Goal: Transaction & Acquisition: Purchase product/service

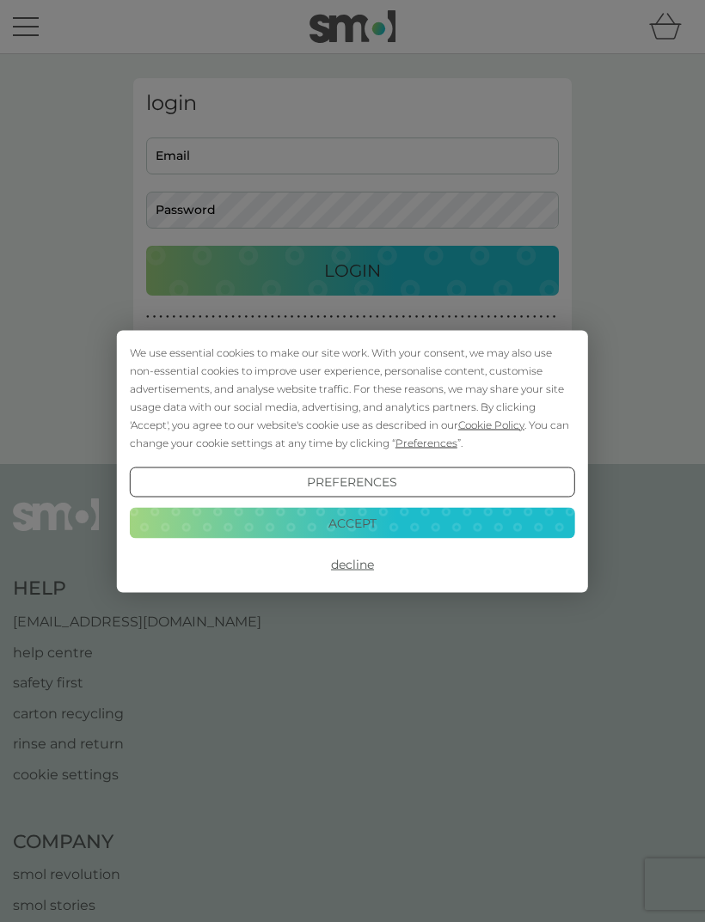
click at [420, 525] on button "Accept" at bounding box center [352, 523] width 445 height 31
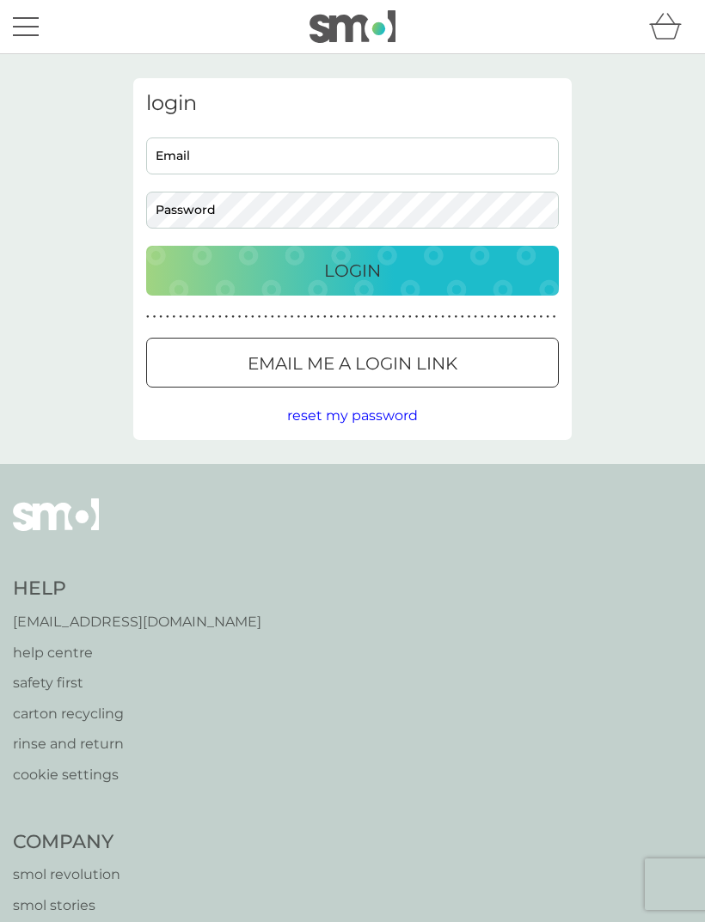
click at [421, 151] on input "Email" at bounding box center [352, 156] width 413 height 37
type input "jemimaangelsuk@gmail.com"
click at [443, 281] on div "Login" at bounding box center [352, 271] width 378 height 28
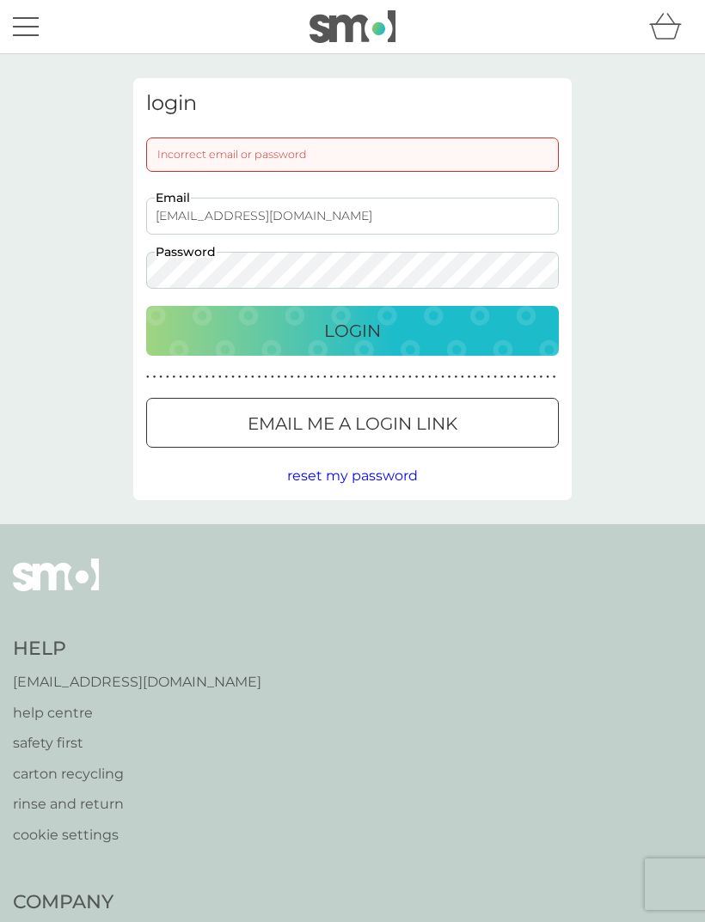
click at [427, 329] on div "Login" at bounding box center [352, 331] width 378 height 28
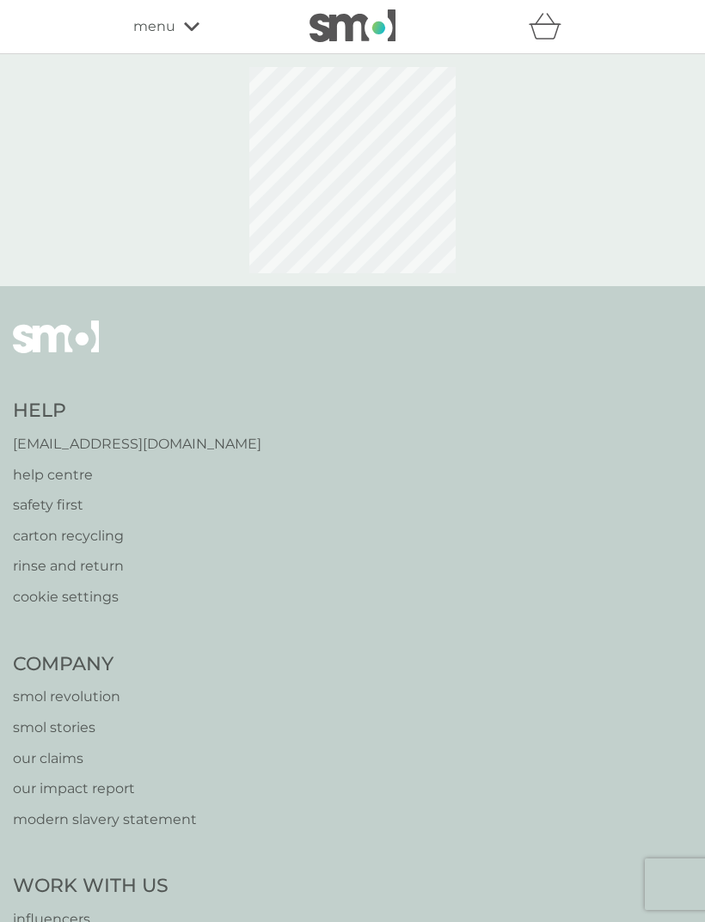
select select "119"
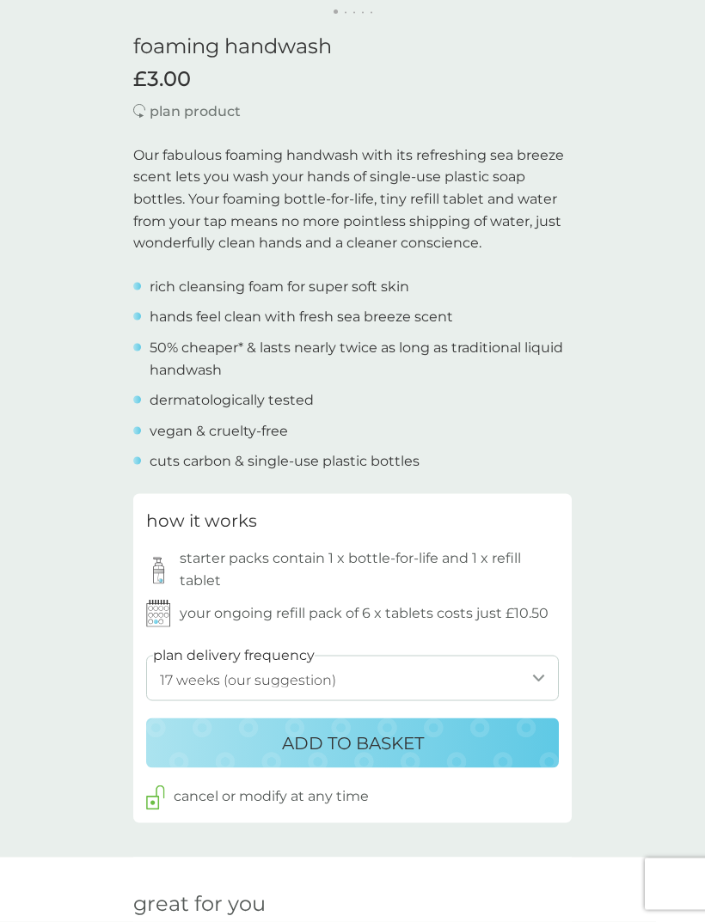
scroll to position [429, 0]
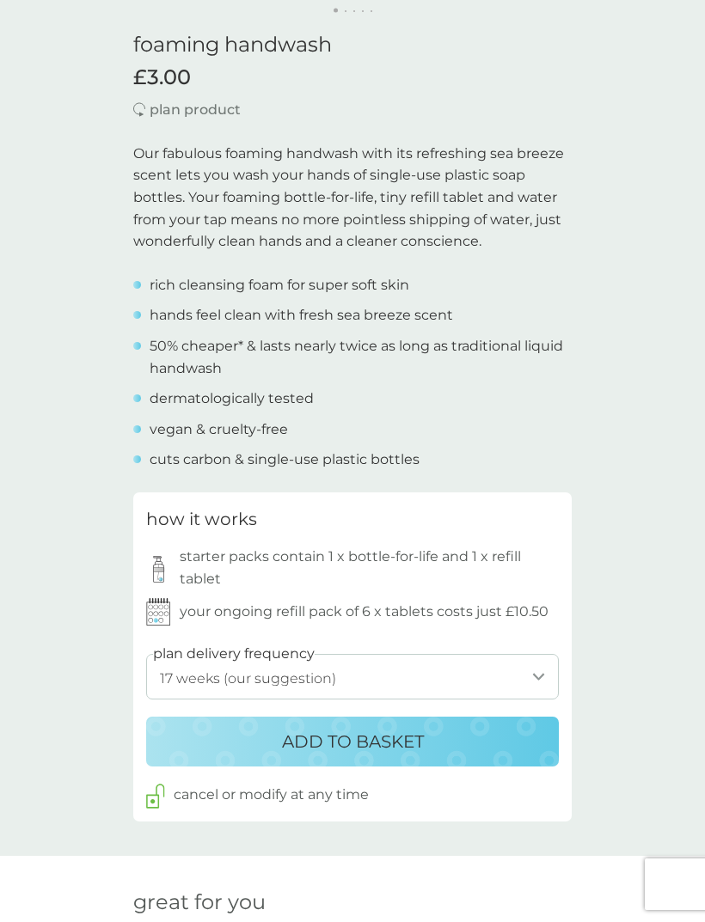
click at [524, 661] on select "1 week 2 weeks 3 weeks 4 weeks 5 weeks 6 weeks 7 weeks 8 weeks 9 weeks 10 weeks…" at bounding box center [352, 677] width 413 height 46
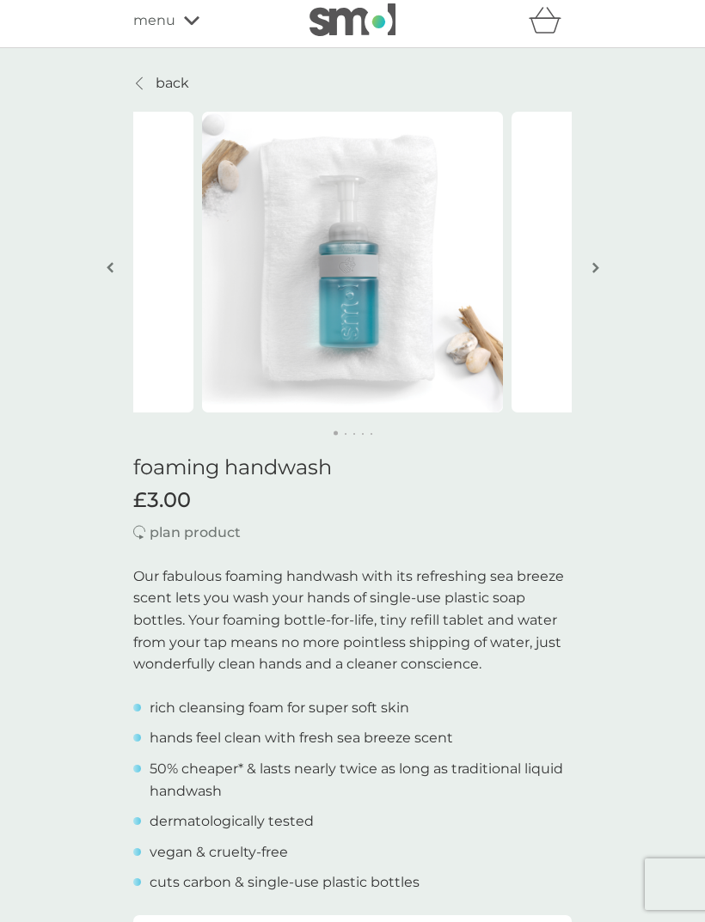
scroll to position [7, 0]
click at [590, 271] on button "button" at bounding box center [595, 268] width 13 height 86
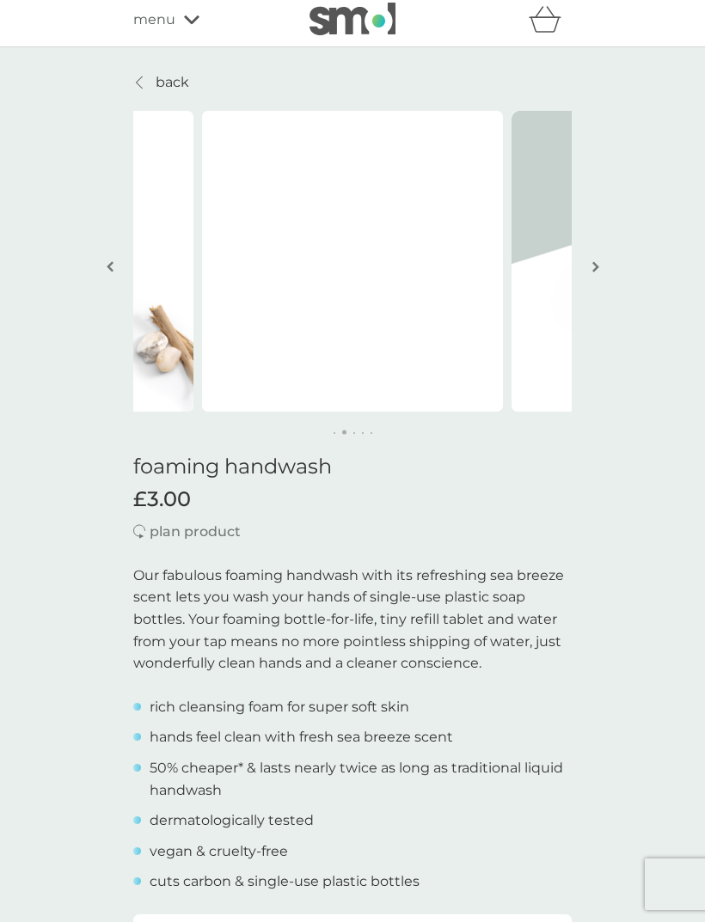
click at [593, 268] on img "button" at bounding box center [595, 266] width 7 height 13
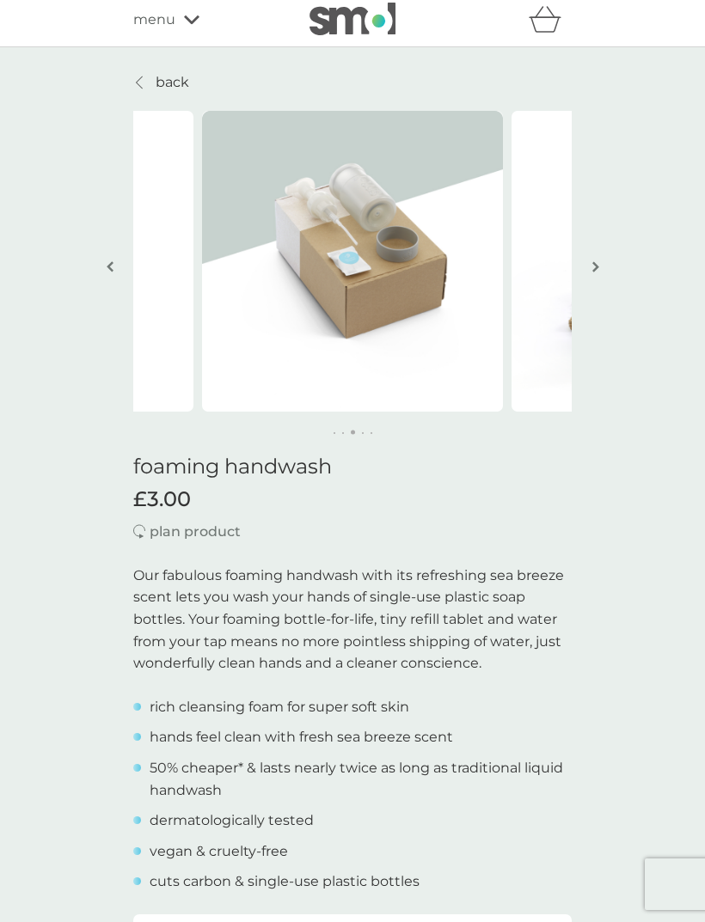
click at [596, 266] on img "button" at bounding box center [595, 266] width 7 height 13
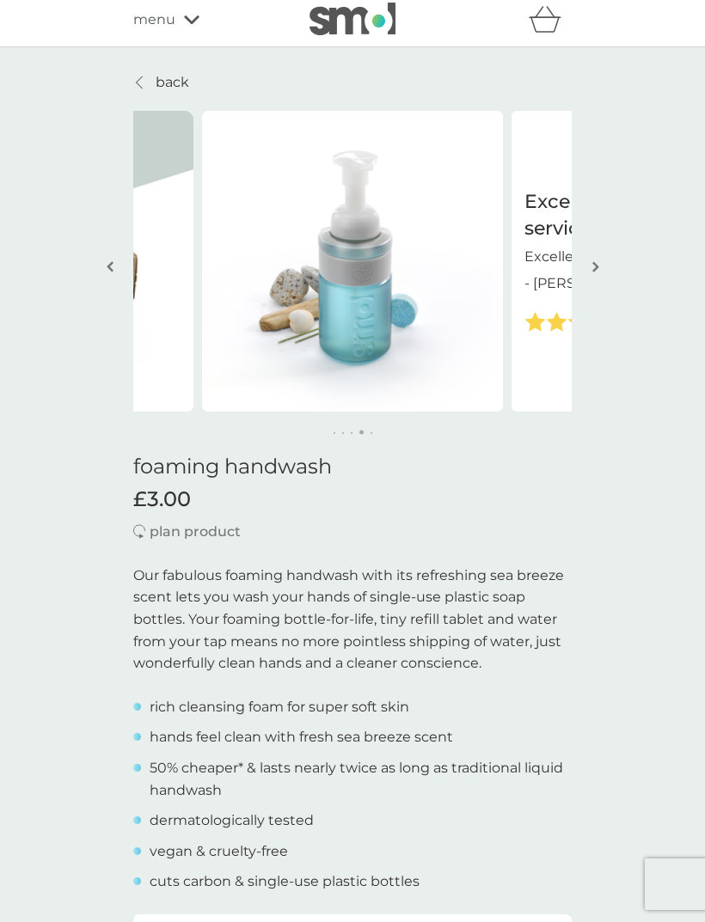
click at [597, 261] on img "button" at bounding box center [595, 266] width 7 height 13
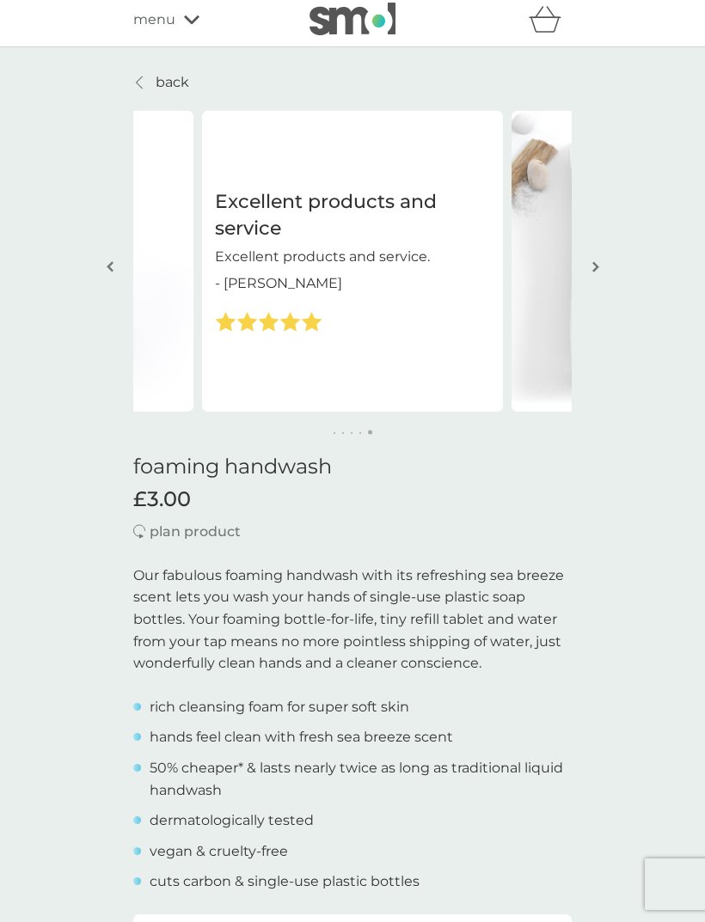
scroll to position [0, 0]
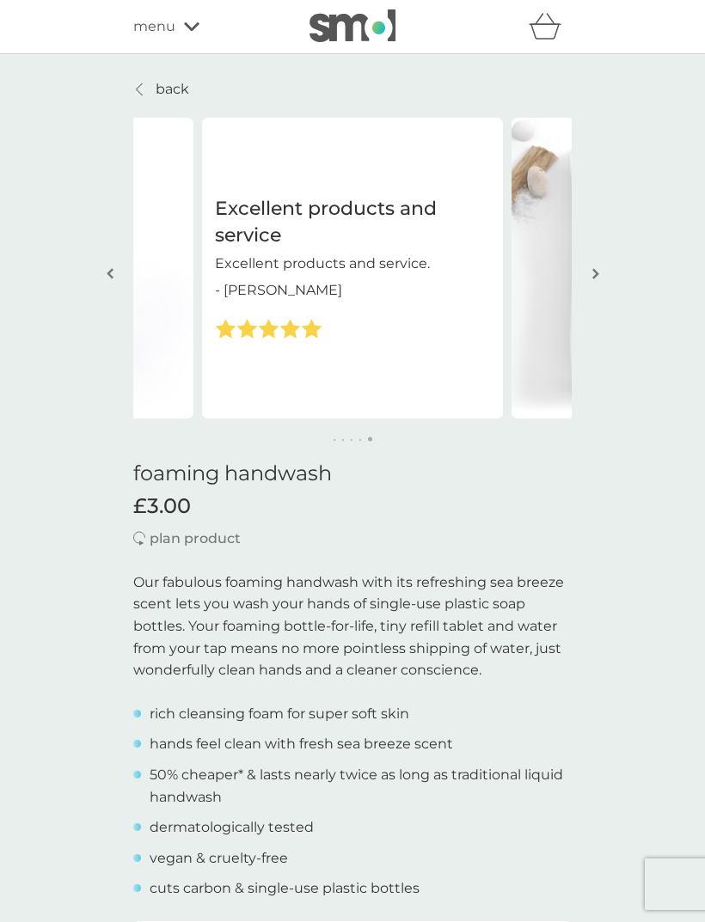
click at [168, 35] on span "menu" at bounding box center [154, 26] width 42 height 22
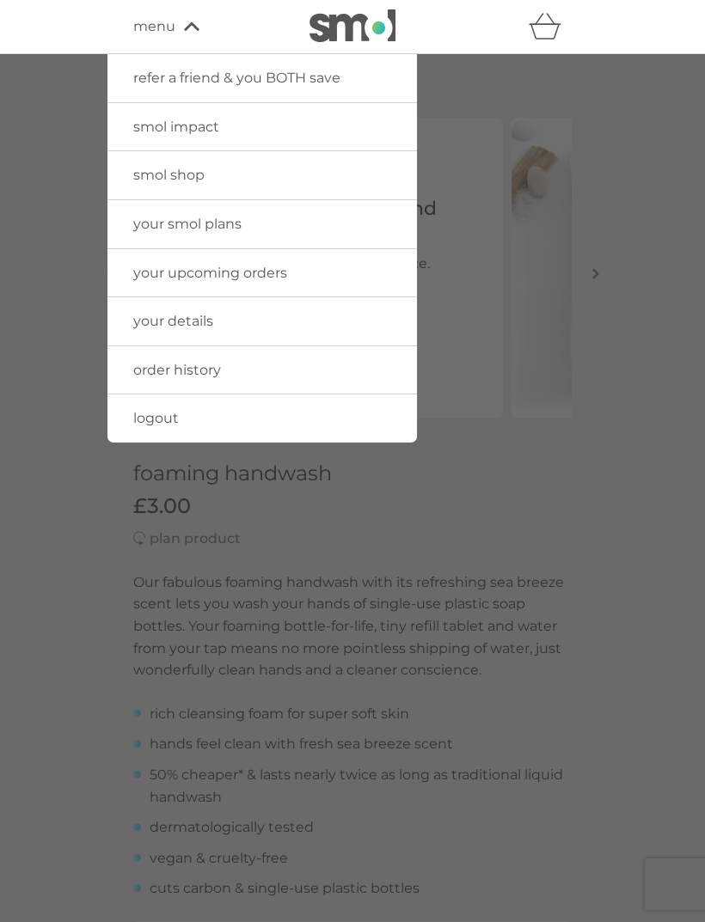
click at [328, 240] on link "your smol plans" at bounding box center [261, 224] width 309 height 48
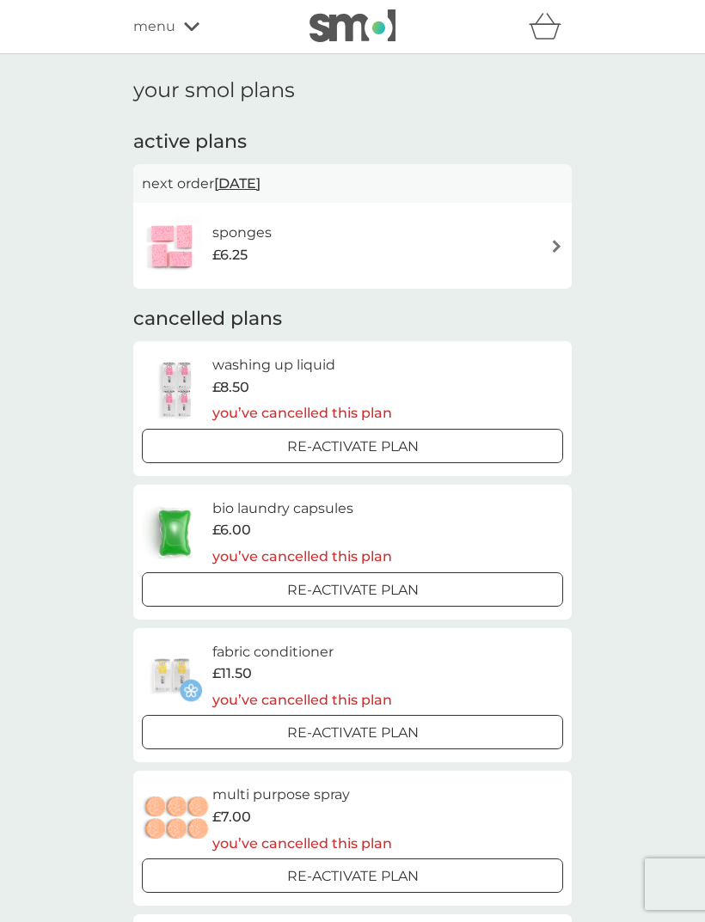
click at [521, 248] on div "sponges £6.25" at bounding box center [352, 246] width 421 height 60
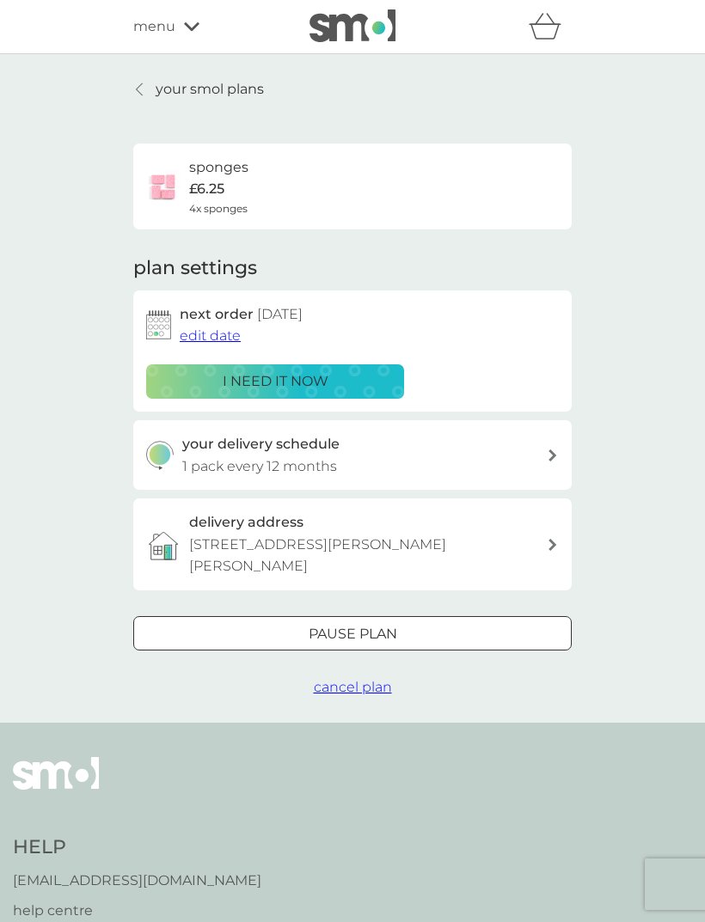
click at [547, 450] on div at bounding box center [553, 456] width 14 height 12
select select "7"
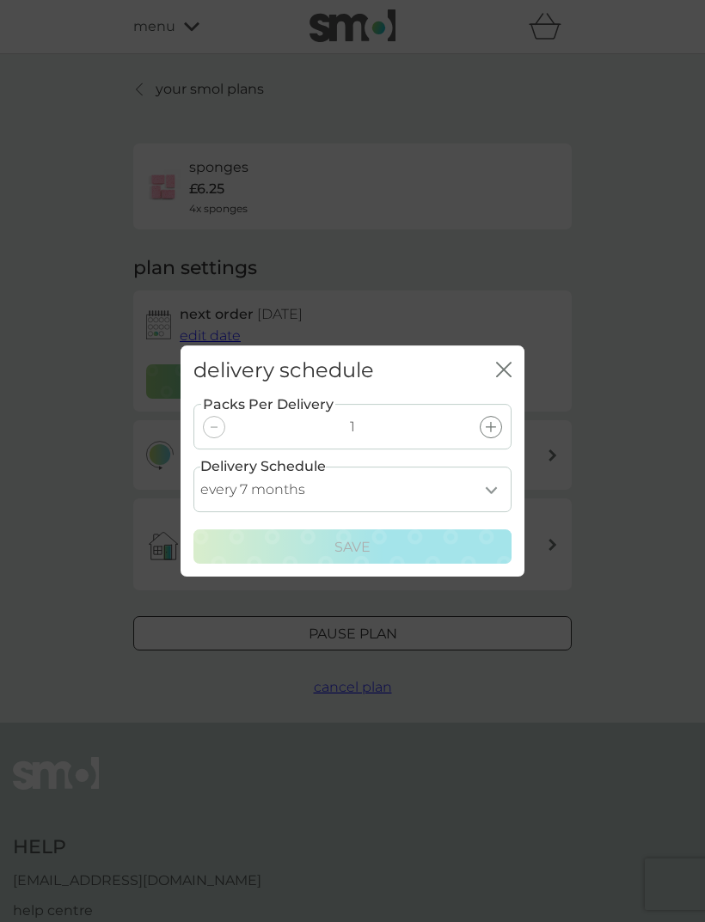
click at [637, 379] on div "delivery schedule close Packs Per Delivery 1 Delivery Schedule every 1 month ev…" at bounding box center [352, 461] width 705 height 922
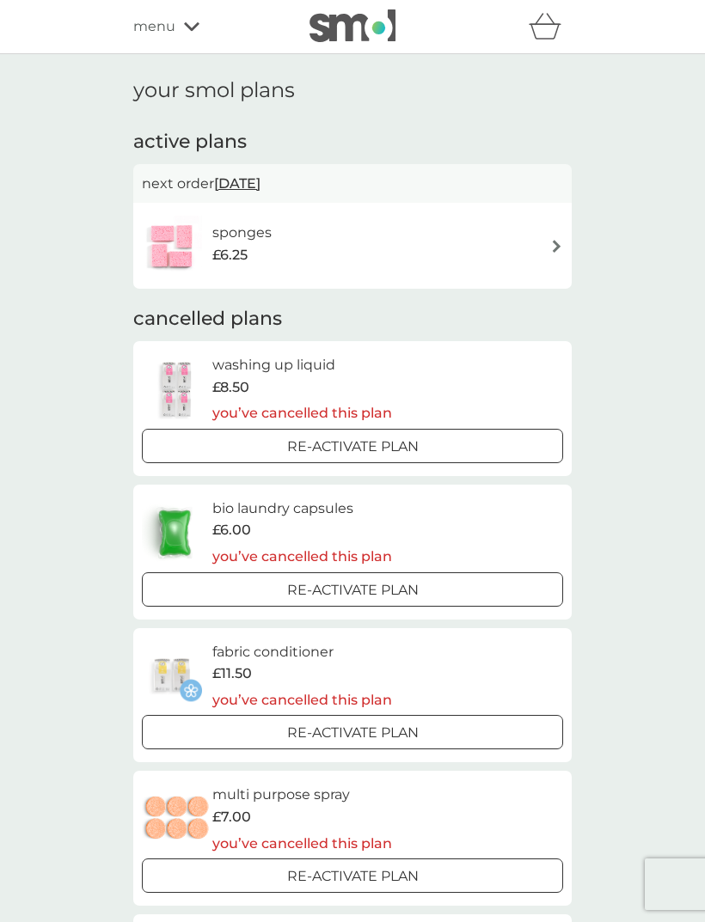
click at [189, 20] on div "menu" at bounding box center [206, 26] width 146 height 22
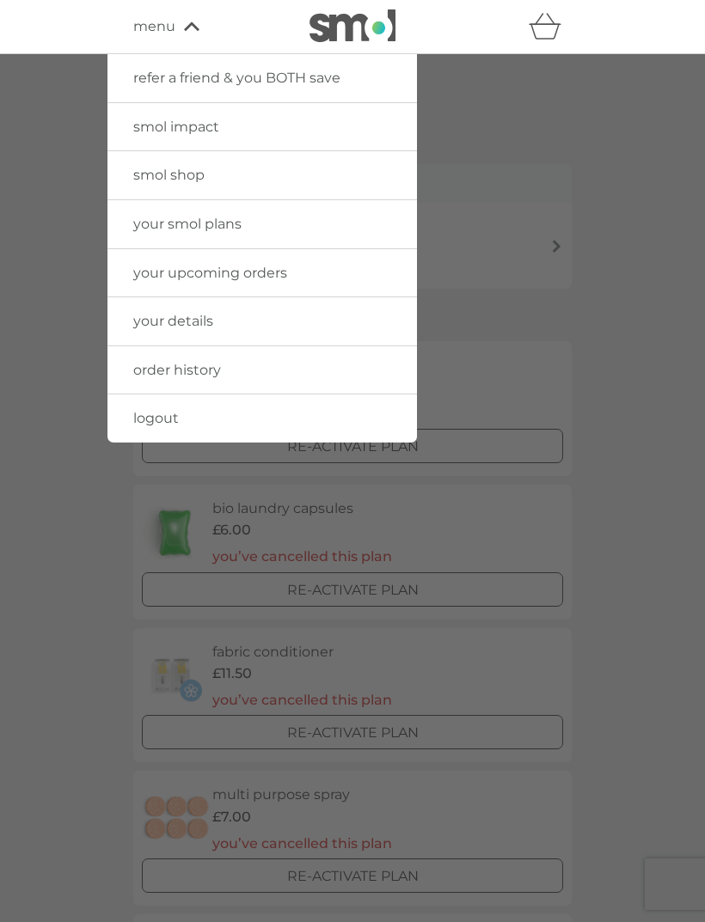
click at [320, 231] on link "your smol plans" at bounding box center [261, 224] width 309 height 48
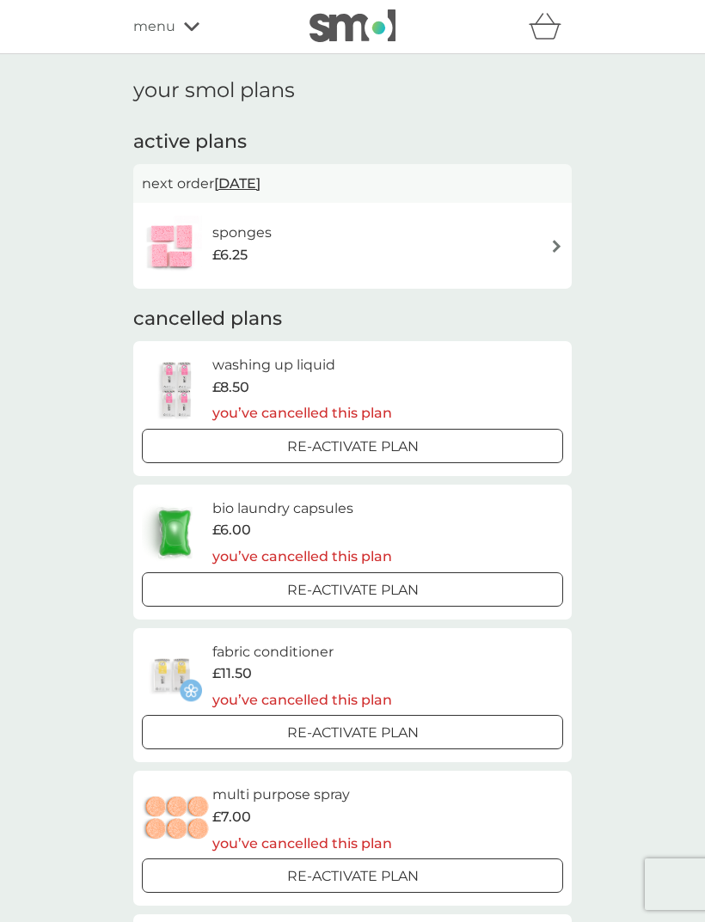
click at [176, 33] on div "menu" at bounding box center [206, 26] width 146 height 22
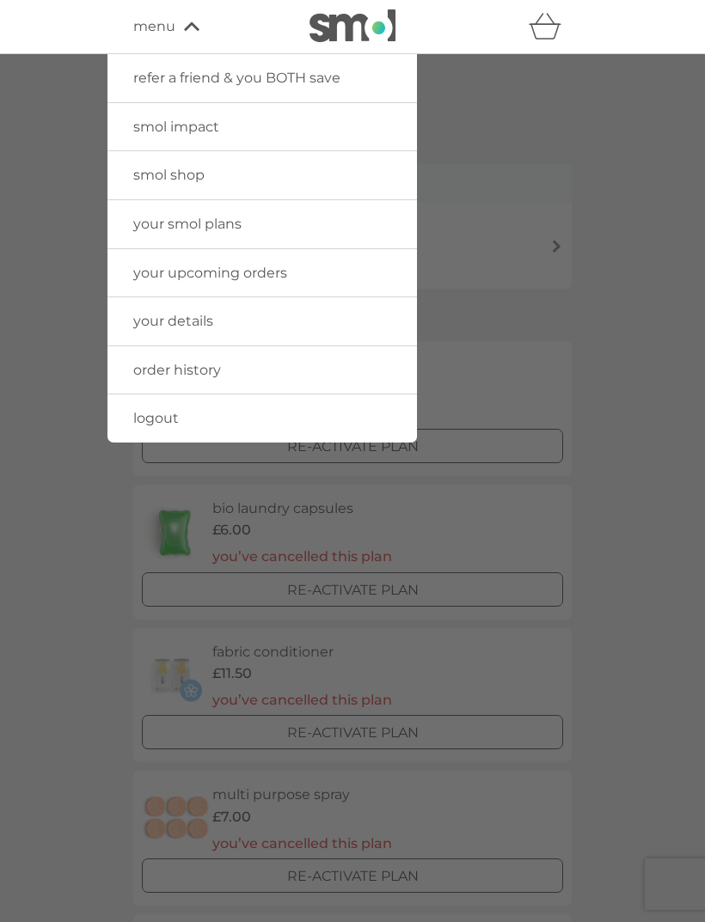
click at [297, 233] on link "your smol plans" at bounding box center [261, 224] width 309 height 48
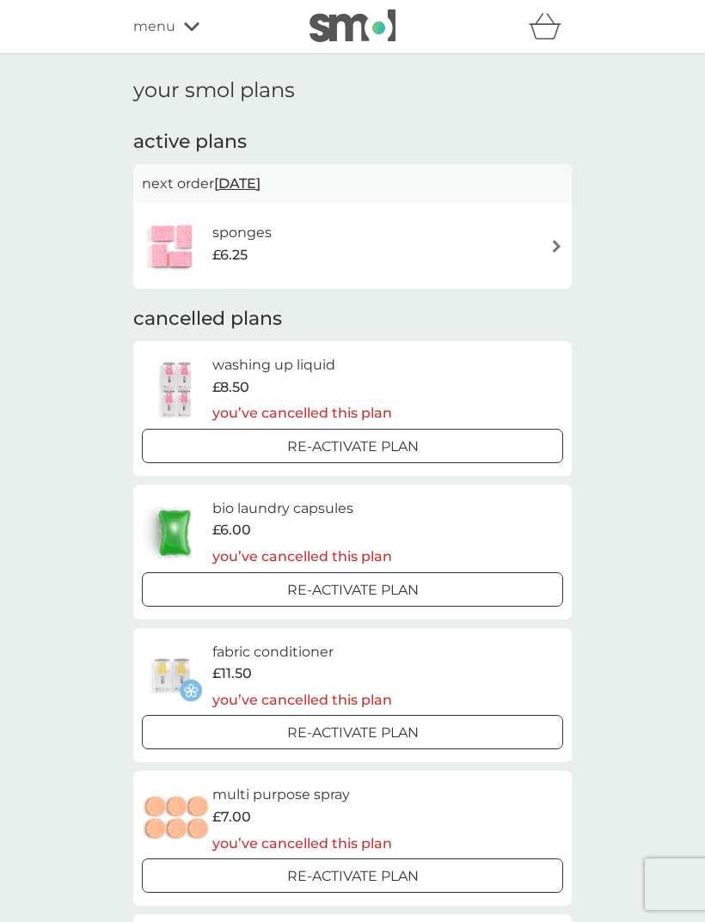
click at [188, 33] on div "menu" at bounding box center [206, 26] width 146 height 22
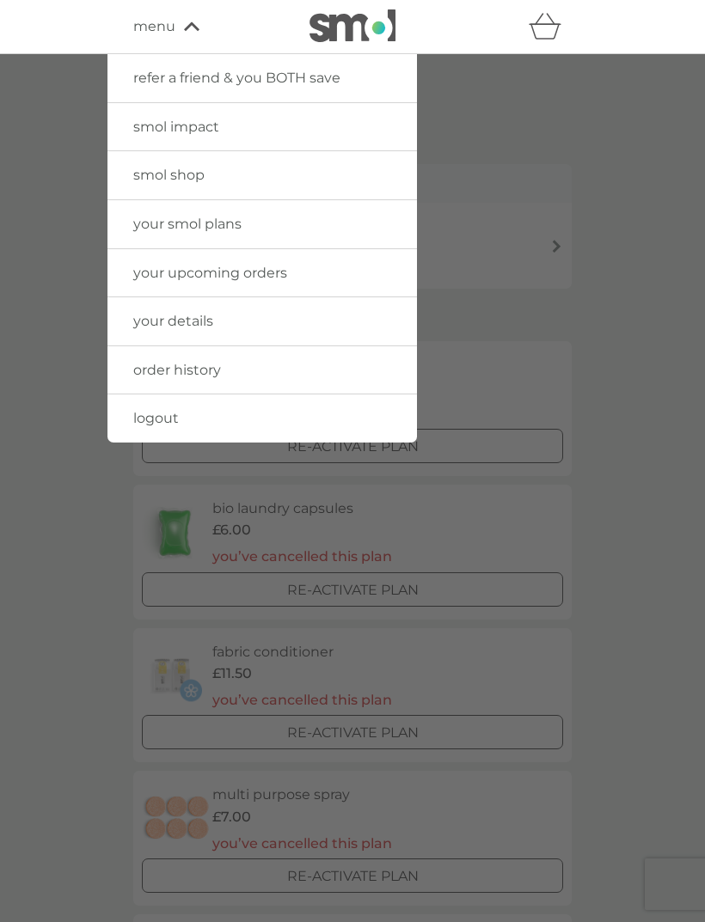
click at [216, 177] on link "smol shop" at bounding box center [261, 175] width 309 height 48
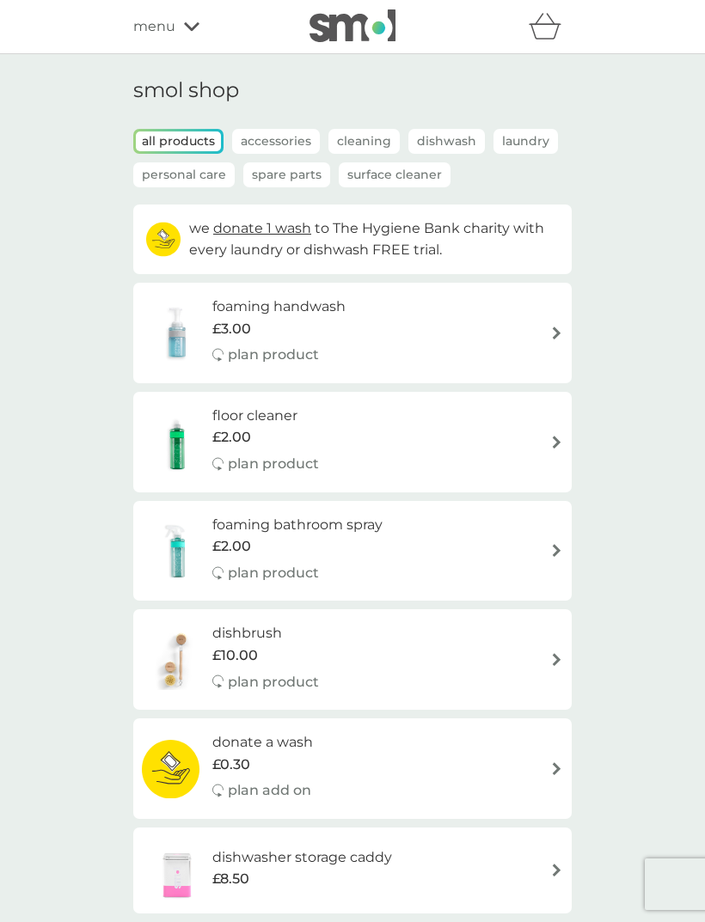
click at [493, 340] on div "foaming handwash £3.00 plan product" at bounding box center [352, 333] width 421 height 75
select select "119"
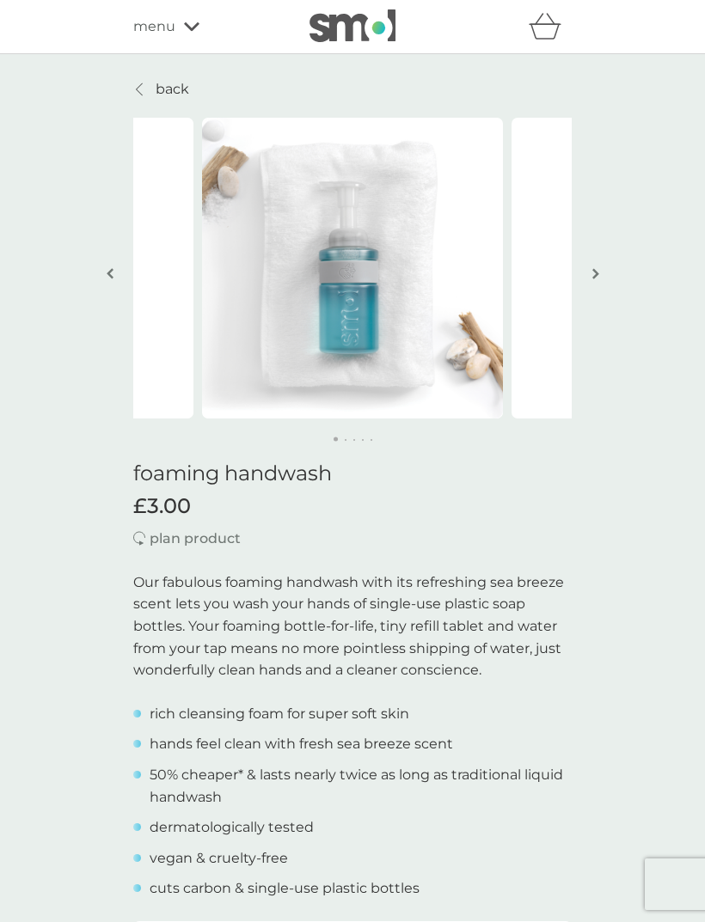
click at [162, 94] on p "back" at bounding box center [173, 89] width 34 height 22
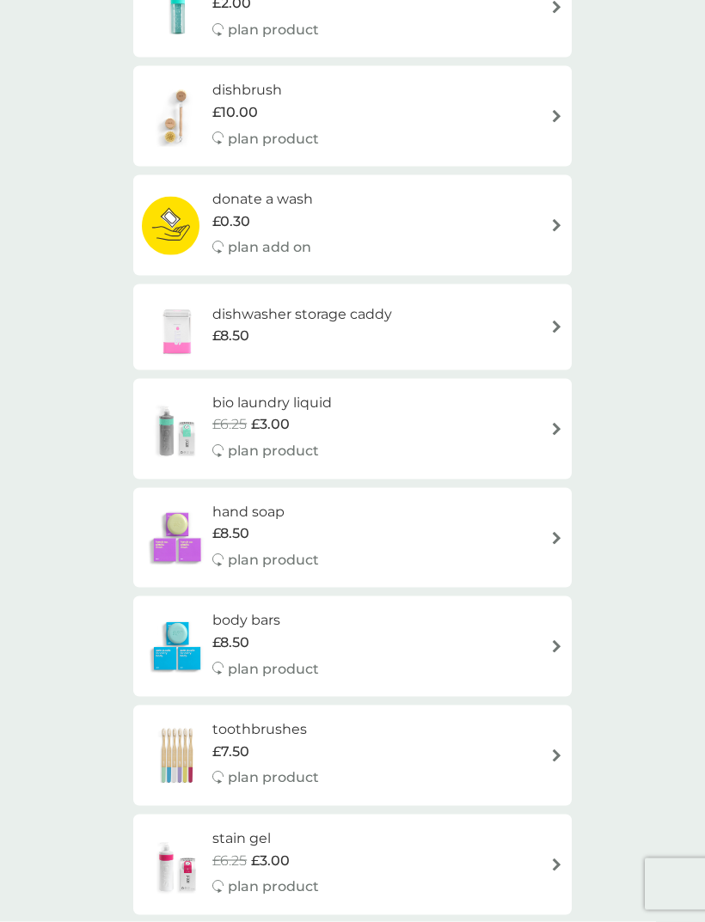
scroll to position [542, 0]
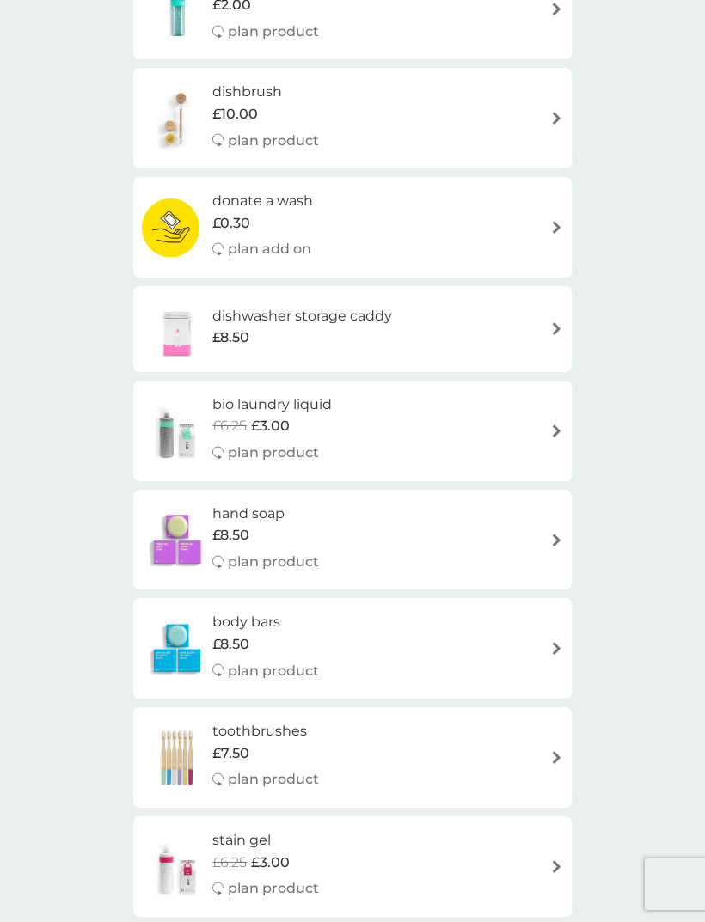
click at [441, 641] on div "body bars £8.50 plan product" at bounding box center [352, 648] width 421 height 75
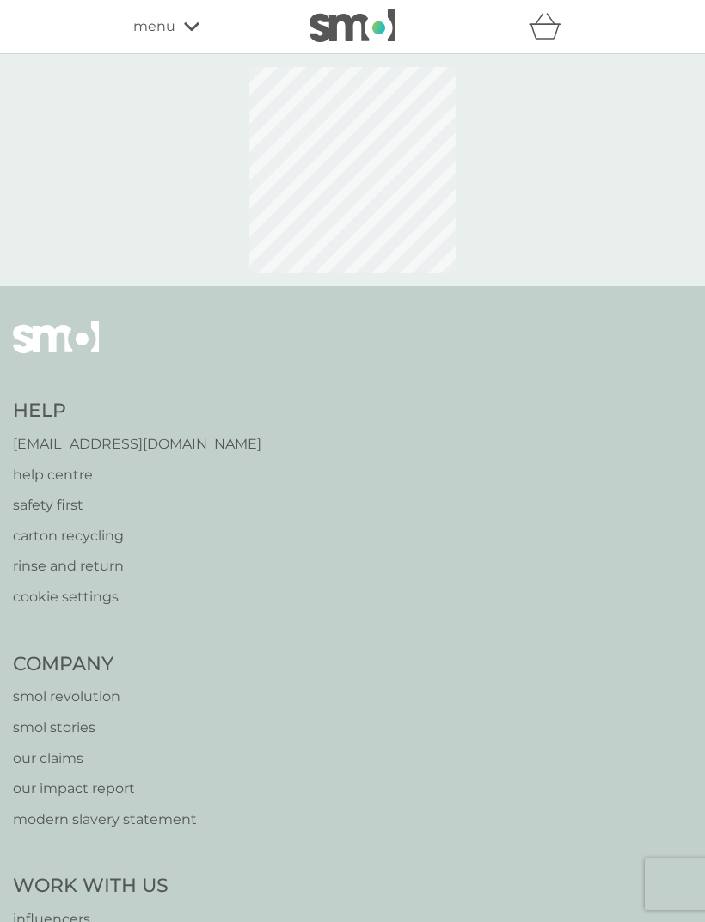
select select "91"
